Goal: Task Accomplishment & Management: Manage account settings

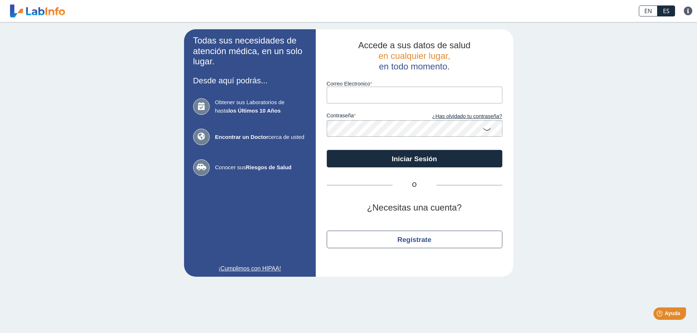
click at [381, 98] on input "Correo Electronico" at bounding box center [415, 95] width 176 height 16
type input "[EMAIL_ADDRESS][DOMAIN_NAME]"
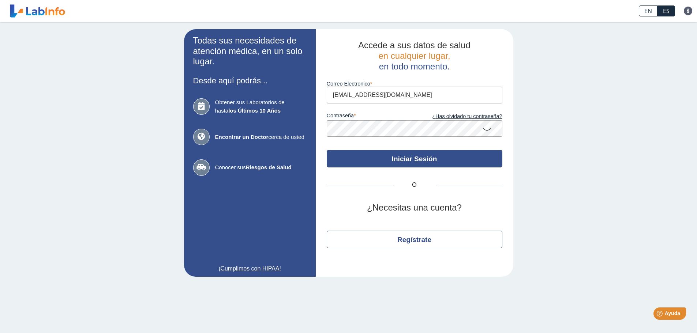
click at [459, 159] on button "Iniciar Sesión" at bounding box center [415, 159] width 176 height 18
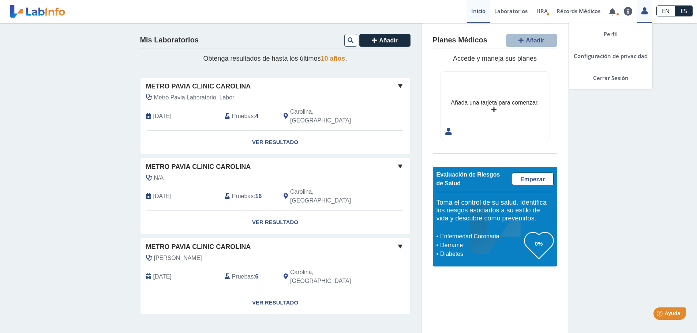
click at [647, 14] on icon at bounding box center [644, 10] width 6 height 5
click at [615, 80] on link "Cerrar Sesión" at bounding box center [610, 78] width 83 height 22
